Goal: Task Accomplishment & Management: Use online tool/utility

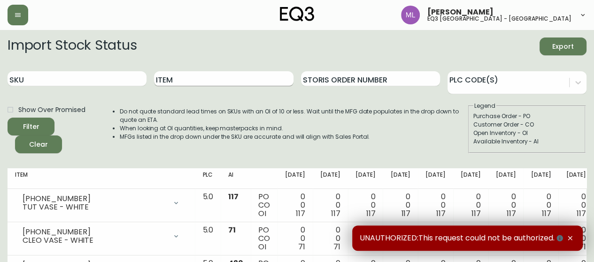
click at [206, 85] on input "Item" at bounding box center [223, 78] width 139 height 15
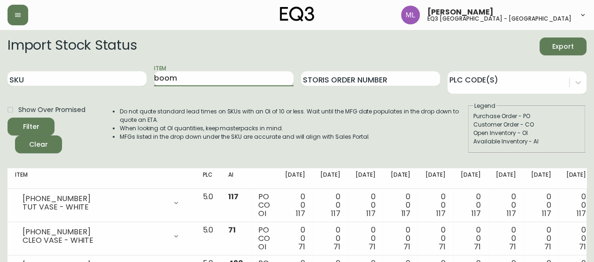
click at [8, 118] on button "Filter" at bounding box center [31, 127] width 47 height 18
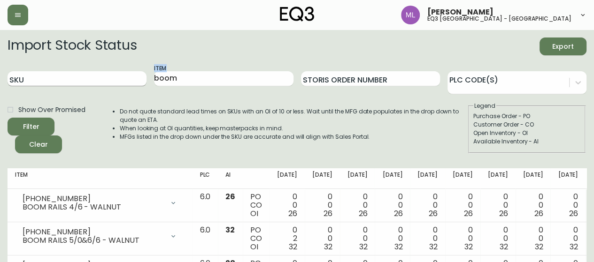
drag, startPoint x: 243, startPoint y: 86, endPoint x: 146, endPoint y: 84, distance: 97.2
click at [146, 84] on div "SKU Item boom Storis Order Number PLC Code(s)" at bounding box center [297, 79] width 579 height 31
click at [192, 78] on input "boom" at bounding box center [223, 78] width 139 height 15
type input "b"
type input "edge"
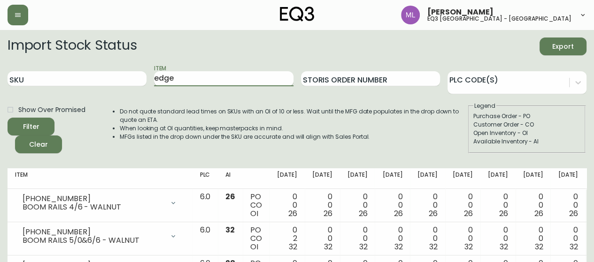
click at [8, 118] on button "Filter" at bounding box center [31, 127] width 47 height 18
